Goal: Navigation & Orientation: Find specific page/section

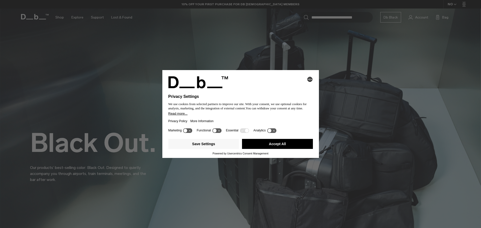
click at [278, 147] on button "Accept All" at bounding box center [277, 144] width 71 height 10
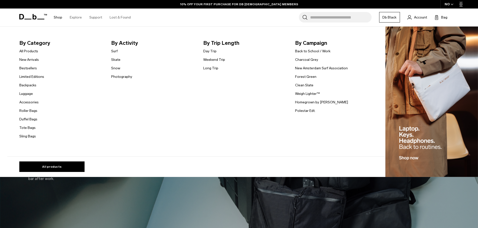
click at [53, 21] on li "Shop By Category All Products New Arrivals Bestsellers Limited Editions Backpac…" at bounding box center [58, 18] width 16 height 18
click at [56, 20] on link "Shop" at bounding box center [58, 18] width 9 height 18
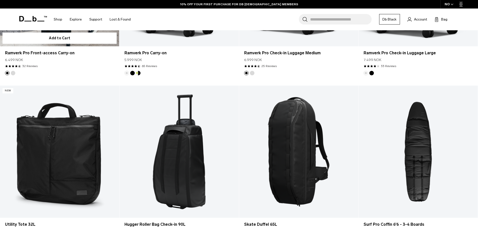
scroll to position [334, 0]
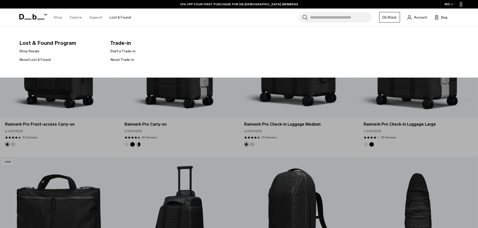
click at [116, 18] on link "Lost & Found" at bounding box center [120, 18] width 21 height 18
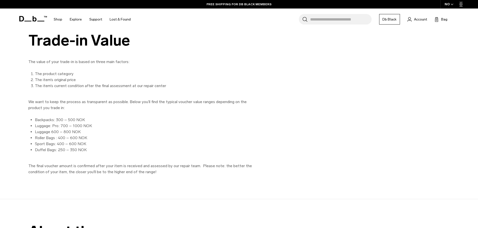
scroll to position [827, 0]
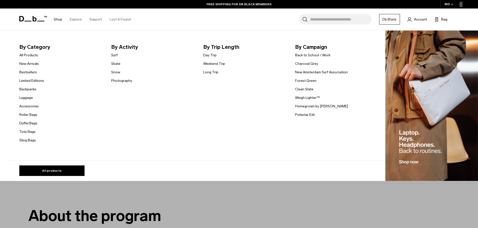
click at [54, 17] on link "Shop" at bounding box center [58, 20] width 9 height 18
